Goal: Transaction & Acquisition: Subscribe to service/newsletter

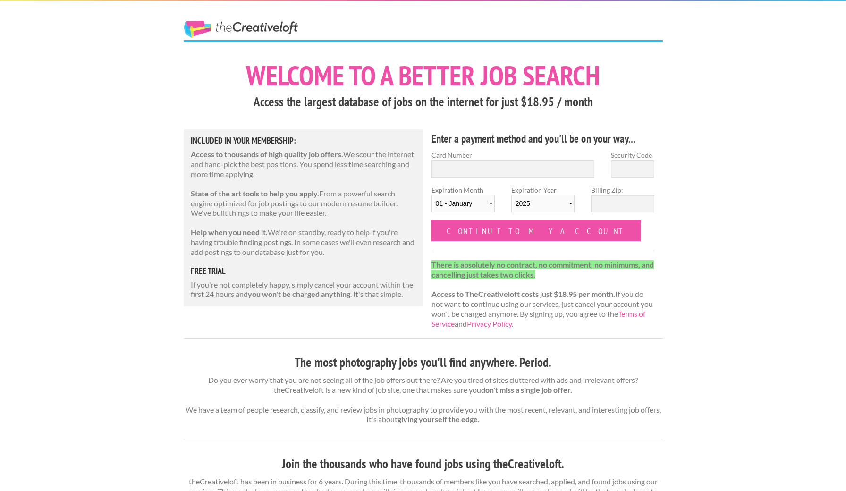
click at [230, 23] on link "The Creative Loft" at bounding box center [241, 29] width 114 height 17
click at [234, 29] on link "The Creative Loft" at bounding box center [241, 29] width 114 height 17
click at [415, 280] on p "If you're not completely happy, simply cancel your account within the first 24 …" at bounding box center [304, 290] width 226 height 20
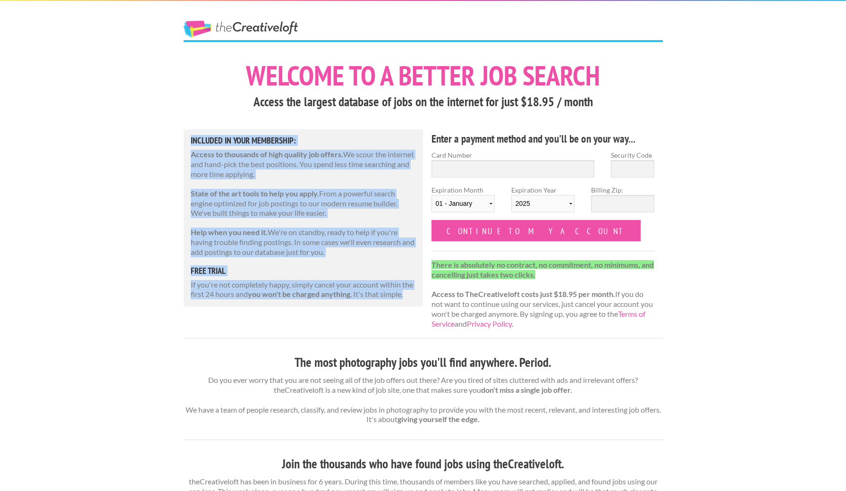
drag, startPoint x: 413, startPoint y: 295, endPoint x: 334, endPoint y: 113, distance: 199.1
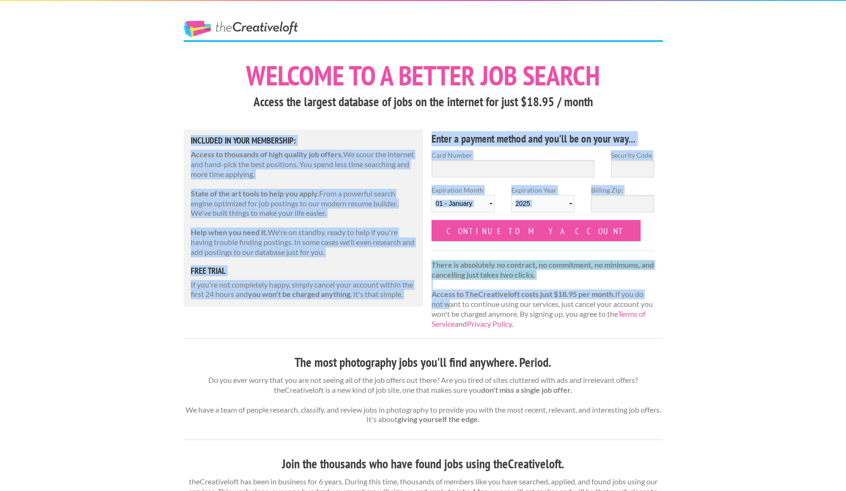
drag, startPoint x: 423, startPoint y: 306, endPoint x: 420, endPoint y: 126, distance: 180.3
drag, startPoint x: 171, startPoint y: 112, endPoint x: 411, endPoint y: 308, distance: 310.0
click at [411, 308] on div "The Creative Loft Welcome to a better job search Access the largest database of…" at bounding box center [423, 487] width 846 height 974
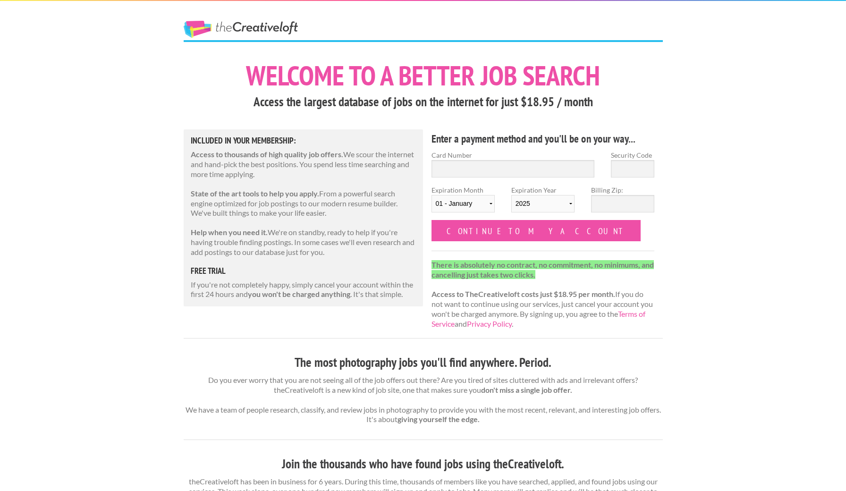
click at [448, 53] on div at bounding box center [423, 50] width 496 height 20
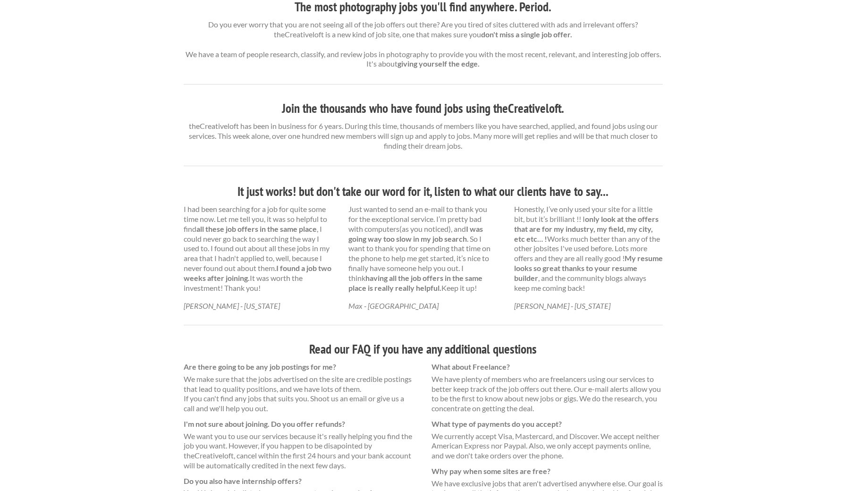
scroll to position [358, 0]
